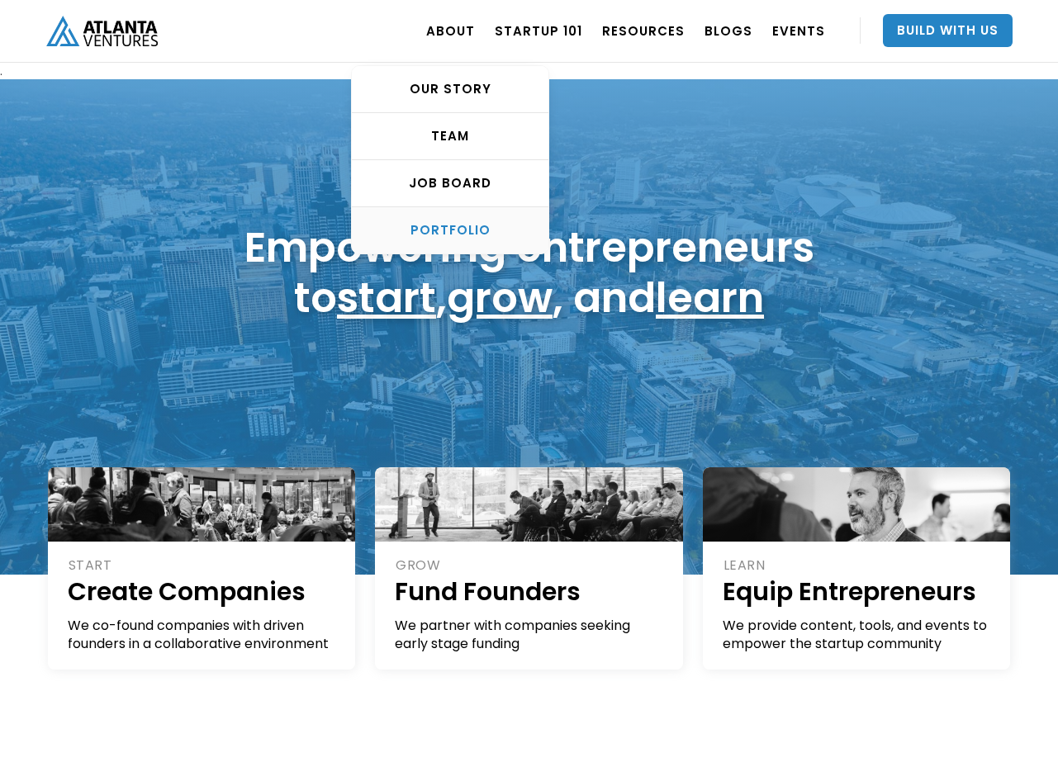
click at [463, 228] on div "PORTFOLIO" at bounding box center [450, 230] width 196 height 17
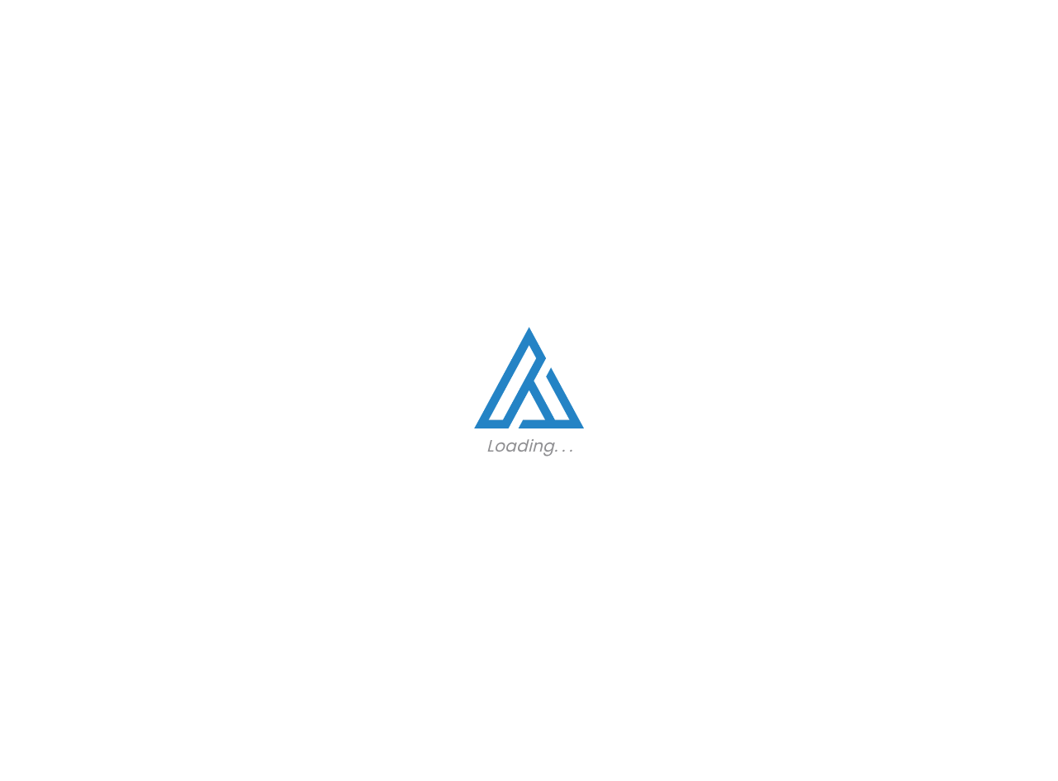
scroll to position [1343, 0]
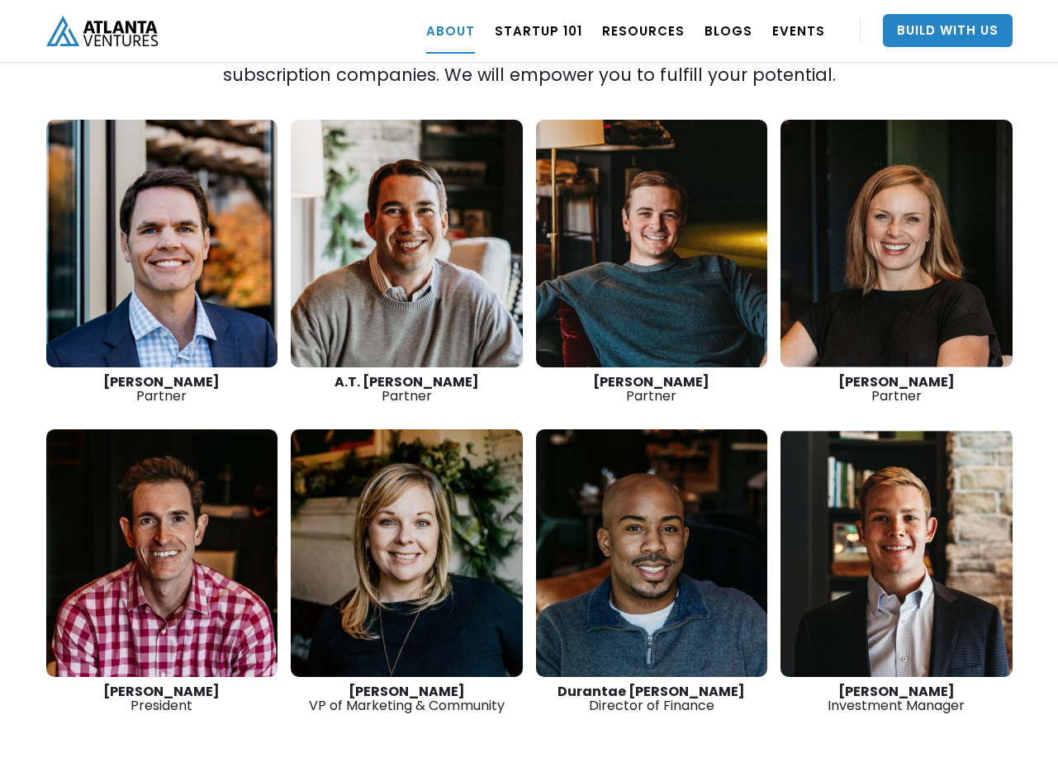
scroll to position [2312, 0]
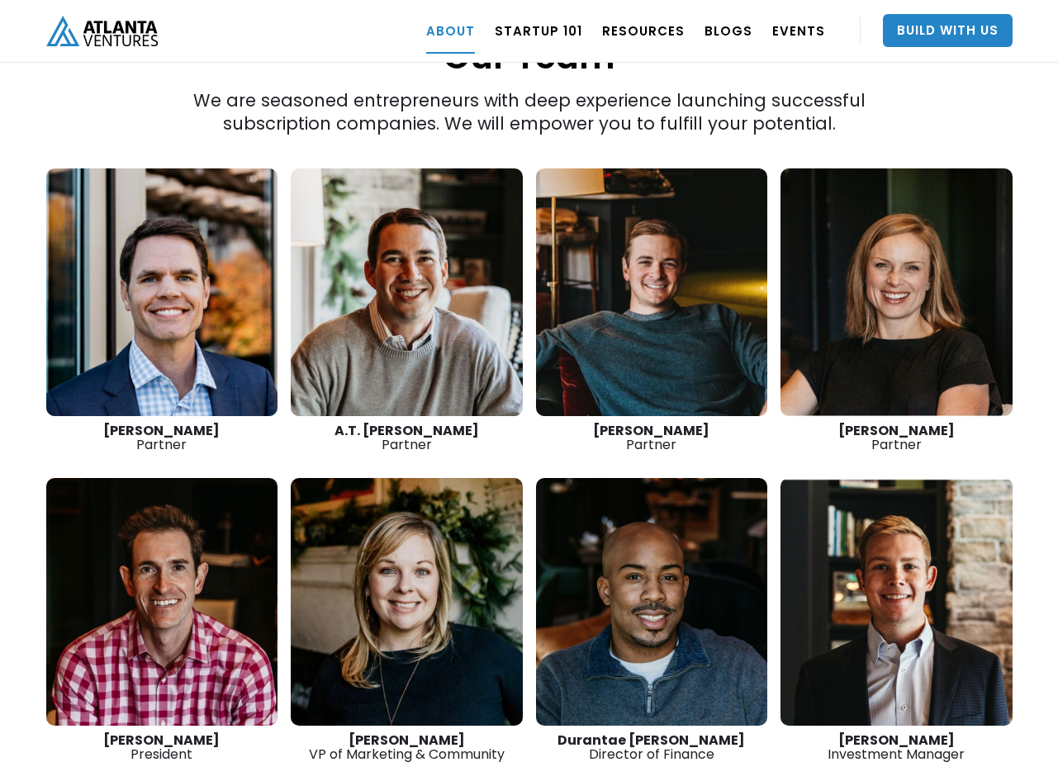
click at [166, 308] on link at bounding box center [162, 292] width 232 height 248
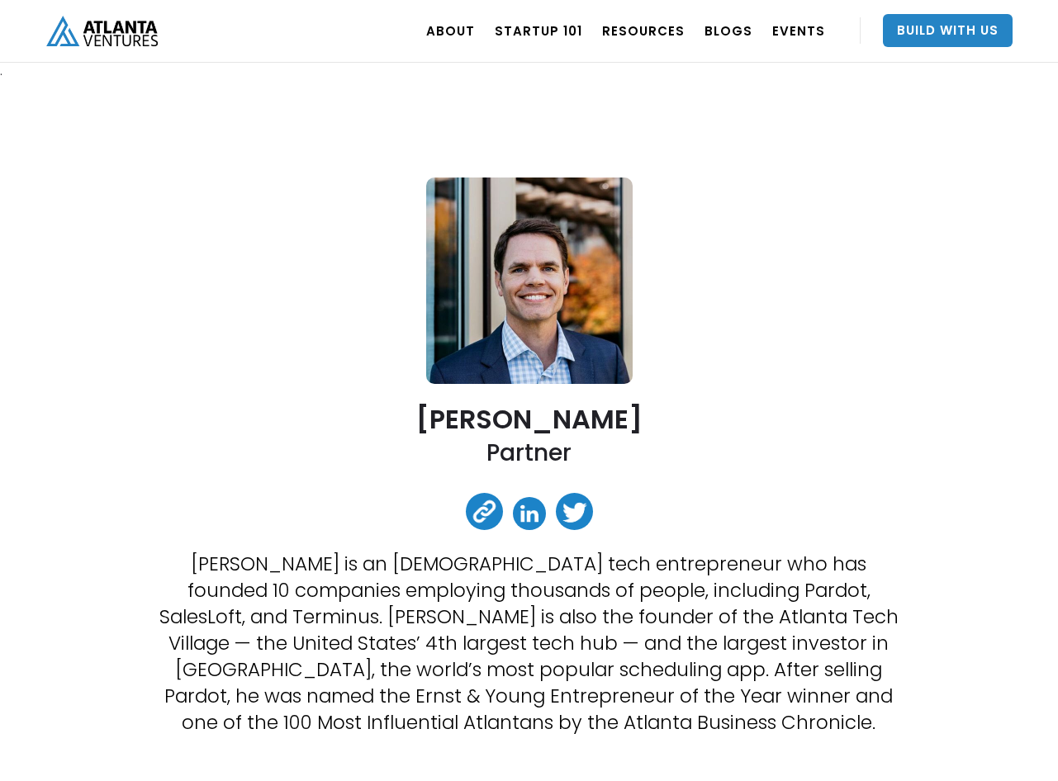
click at [534, 514] on link at bounding box center [529, 513] width 33 height 33
